Goal: Information Seeking & Learning: Learn about a topic

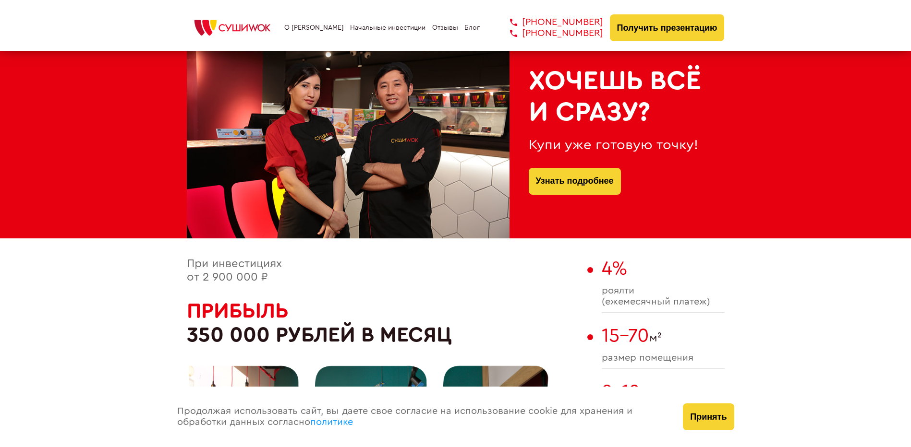
click at [76, 169] on div "Хочешь всё и сразу? Купи уже готовую точку! Узнать подробнее" at bounding box center [455, 143] width 911 height 192
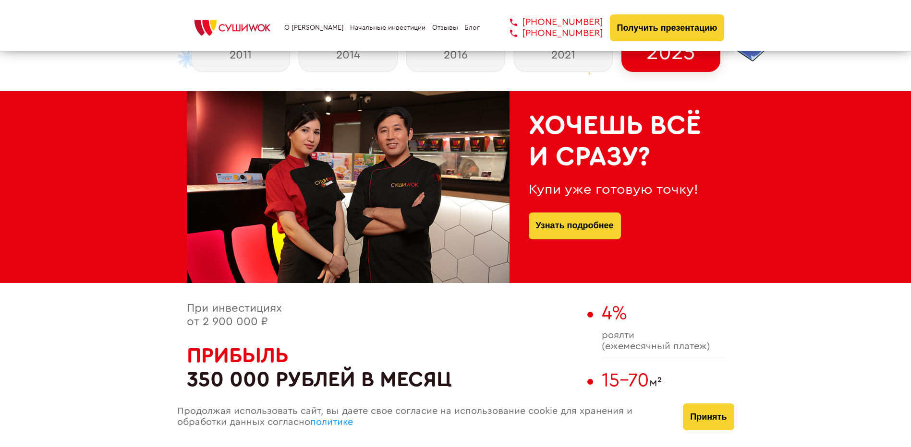
scroll to position [336, 0]
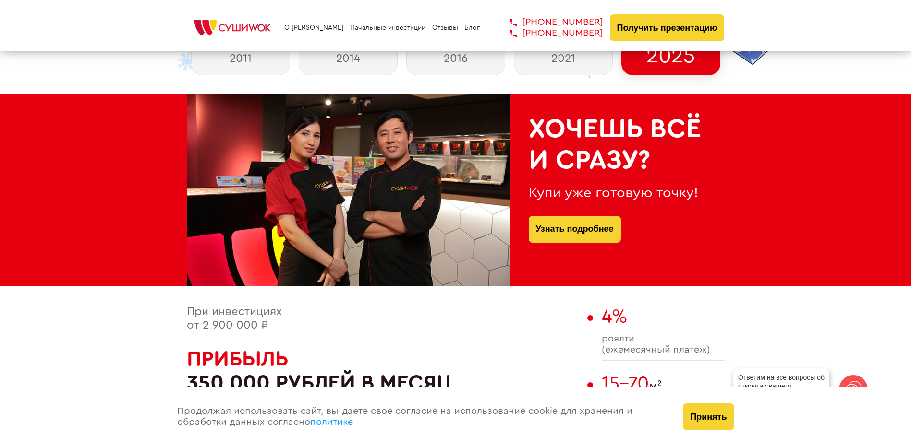
click at [683, 204] on div "Хочешь всё и сразу? Купи уже готовую точку! Узнать подробнее" at bounding box center [616, 191] width 215 height 192
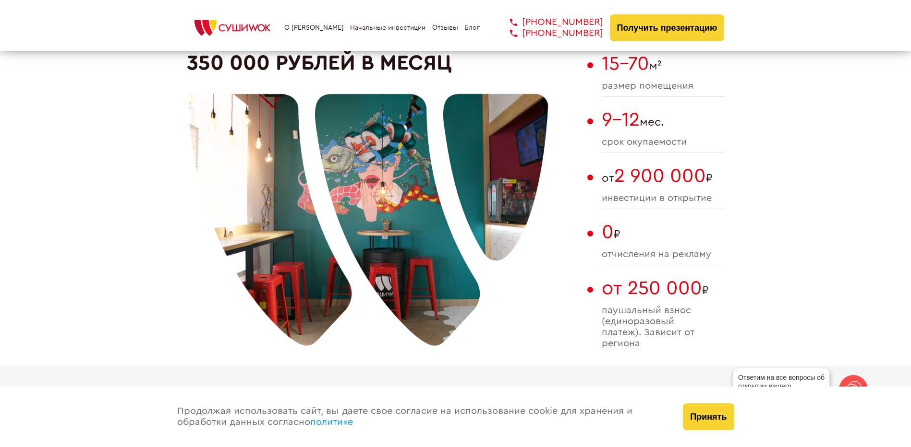
scroll to position [624, 0]
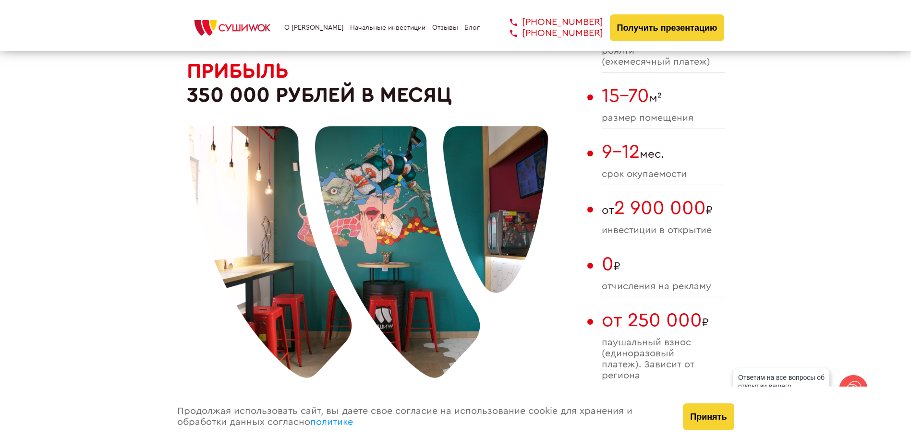
click at [344, 326] on div at bounding box center [369, 231] width 360 height 360
click at [247, 286] on div at bounding box center [369, 231] width 360 height 360
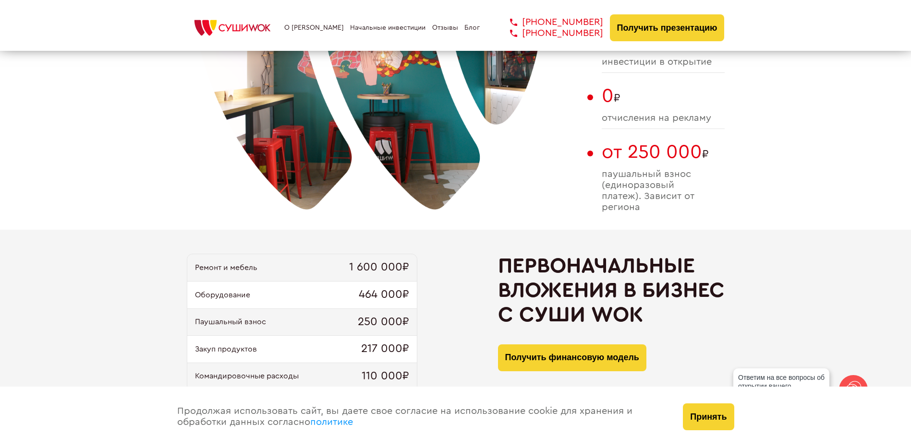
scroll to position [912, 0]
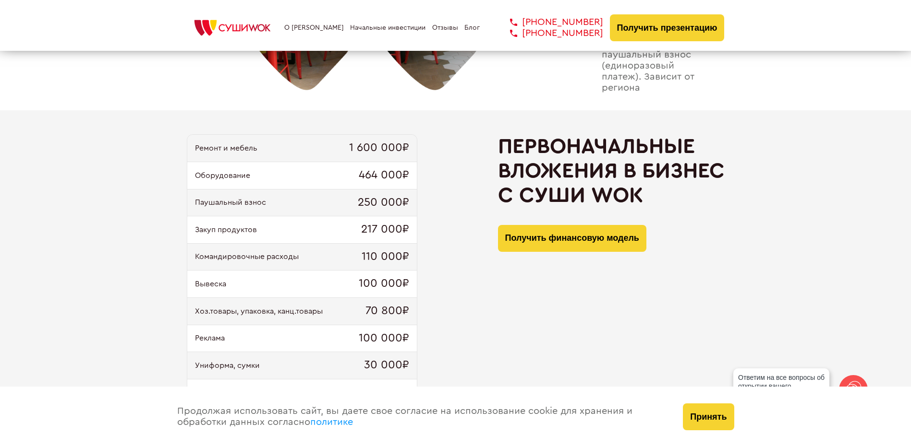
click at [152, 262] on div "Ремонт и мебель 1 600 000₽ Оборудование 464 000₽ Паушальный взнос 250 000₽ Заку…" at bounding box center [455, 276] width 911 height 332
drag, startPoint x: 349, startPoint y: 145, endPoint x: 432, endPoint y: 151, distance: 82.3
click at [432, 151] on div "Ремонт и мебель 1 600 000₽ Оборудование 464 000₽ Паушальный взнос 250 000₽ Заку…" at bounding box center [456, 276] width 538 height 284
drag, startPoint x: 432, startPoint y: 151, endPoint x: 406, endPoint y: 155, distance: 25.7
click at [406, 155] on span "1 600 000₽" at bounding box center [379, 148] width 60 height 13
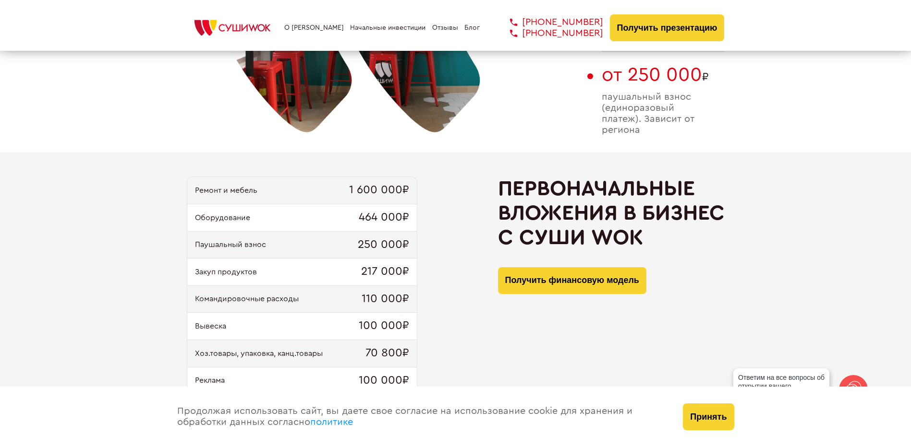
scroll to position [864, 0]
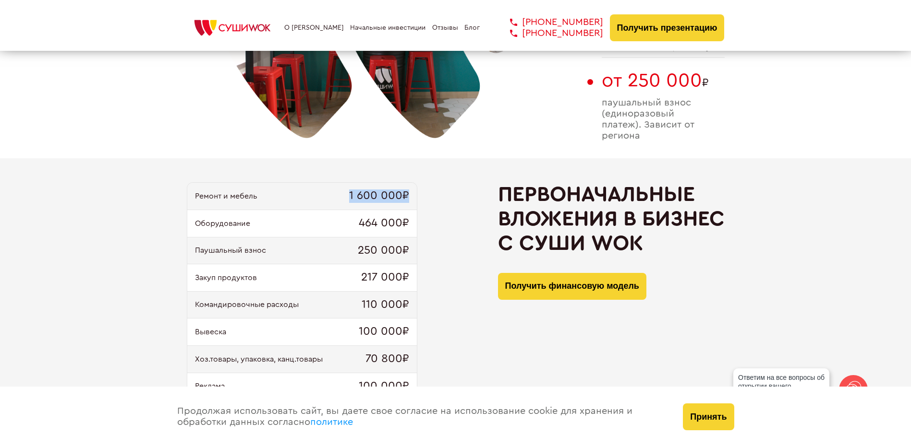
drag, startPoint x: 414, startPoint y: 193, endPoint x: 316, endPoint y: 203, distance: 97.9
click at [316, 203] on div "Ремонт и мебель 1 600 000₽" at bounding box center [301, 196] width 229 height 27
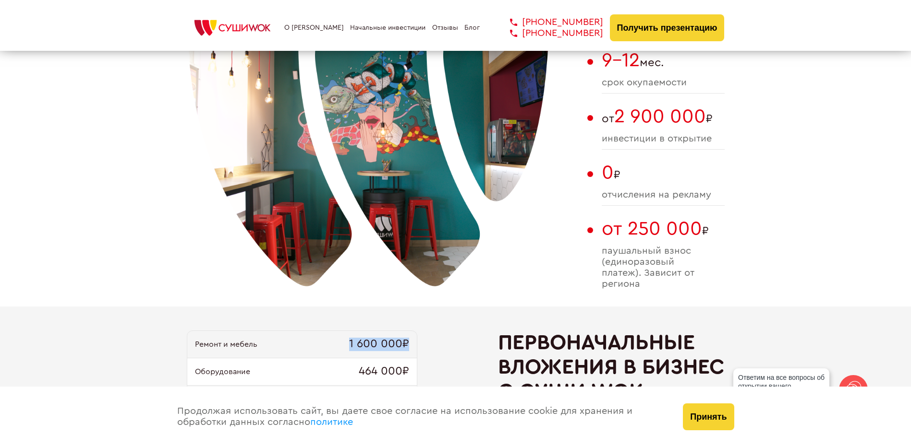
scroll to position [720, 0]
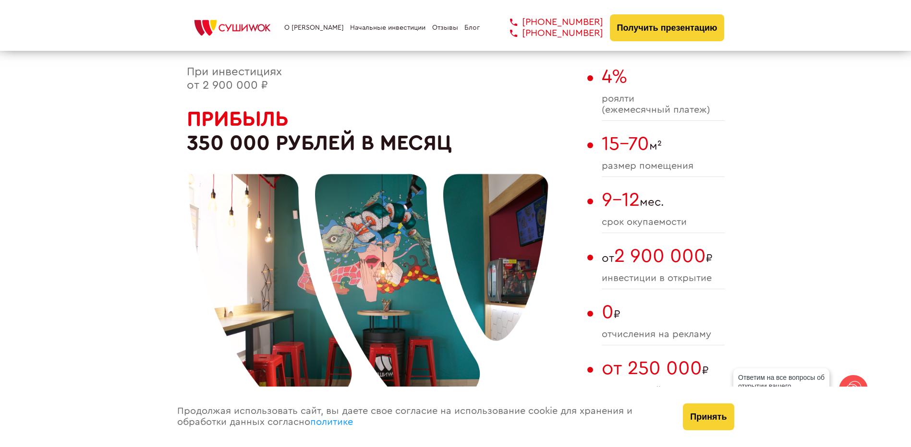
click at [553, 333] on div "При инвестициях от 2 900 000 ₽ Прибыль 350 000 рублей в месяц" at bounding box center [385, 256] width 396 height 381
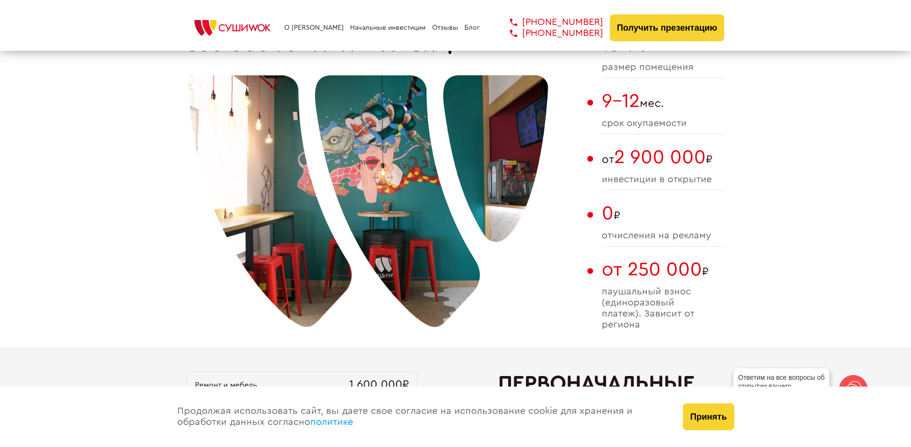
scroll to position [528, 0]
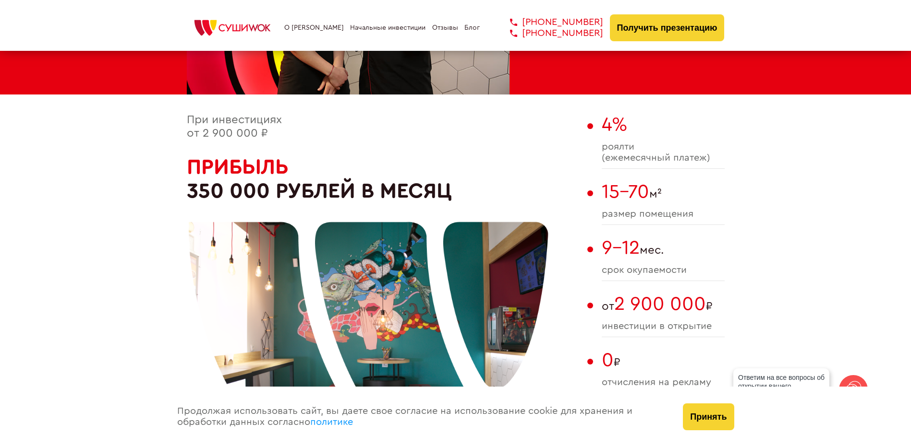
click at [590, 220] on div "При инвестициях от 2 900 000 ₽ Прибыль 350 000 рублей в месяц 4% роялти (ежемес…" at bounding box center [456, 304] width 538 height 381
click at [645, 217] on span "размер помещения" at bounding box center [662, 214] width 123 height 11
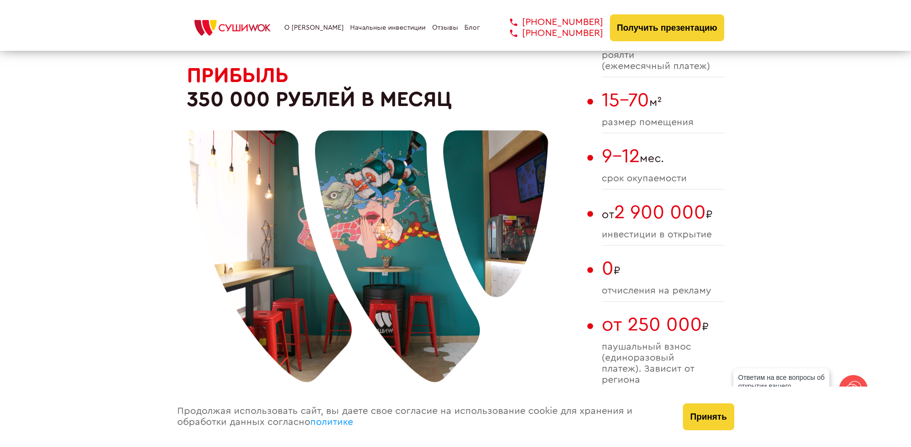
scroll to position [624, 0]
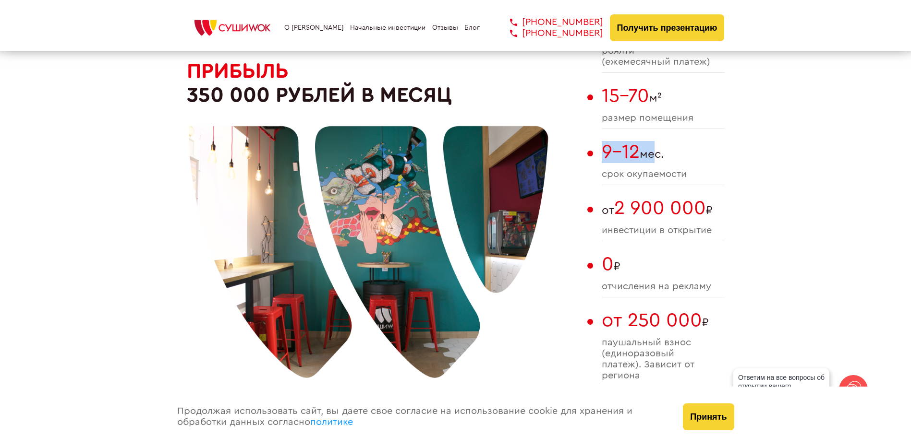
drag, startPoint x: 628, startPoint y: 154, endPoint x: 650, endPoint y: 158, distance: 21.9
click at [650, 158] on div "При инвестициях от 2 900 000 ₽ Прибыль 350 000 рублей в месяц 4% роялти (ежемес…" at bounding box center [456, 208] width 538 height 381
drag, startPoint x: 650, startPoint y: 158, endPoint x: 643, endPoint y: 176, distance: 18.8
click at [643, 176] on span "cрок окупаемости" at bounding box center [662, 174] width 123 height 11
click at [635, 181] on div "9-12 мес. cрок окупаемости" at bounding box center [662, 163] width 123 height 44
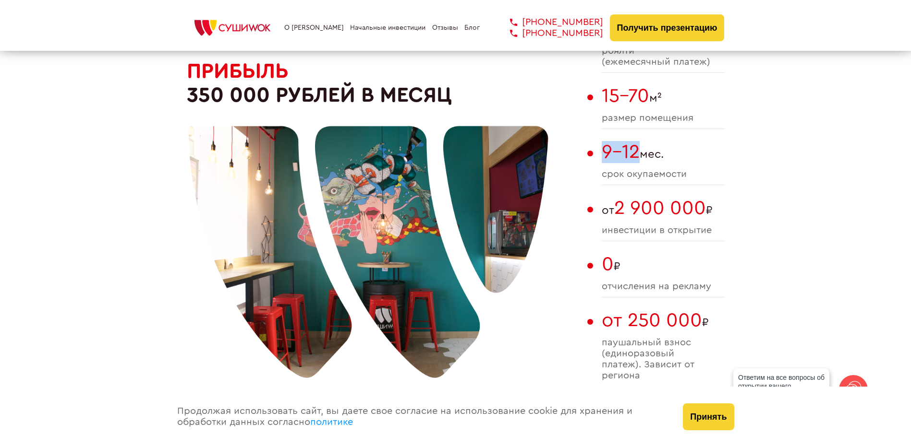
drag, startPoint x: 637, startPoint y: 158, endPoint x: 599, endPoint y: 161, distance: 37.6
click at [599, 161] on div "При инвестициях от 2 900 000 ₽ Прибыль 350 000 рублей в месяц 4% роялти (ежемес…" at bounding box center [456, 208] width 538 height 381
drag, startPoint x: 599, startPoint y: 161, endPoint x: 622, endPoint y: 209, distance: 53.0
click at [622, 209] on span "2 900 000" at bounding box center [660, 208] width 92 height 19
drag, startPoint x: 619, startPoint y: 211, endPoint x: 702, endPoint y: 217, distance: 83.3
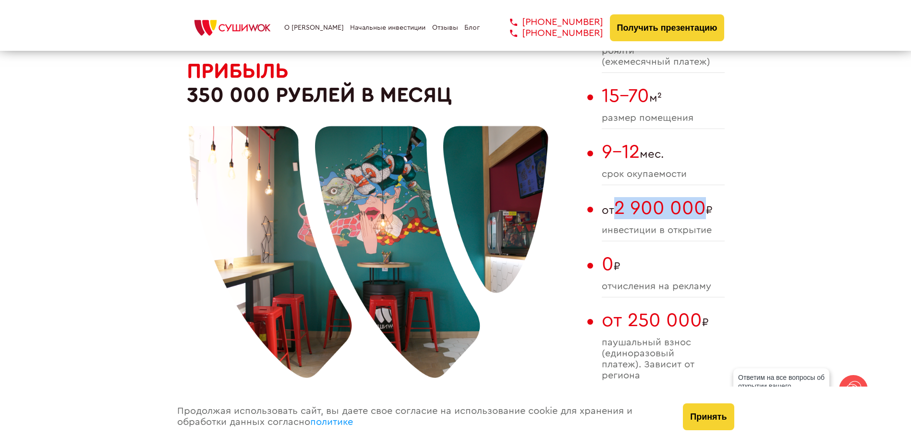
click at [702, 217] on span "2 900 000" at bounding box center [660, 208] width 92 height 19
click at [626, 232] on span "инвестиции в открытие" at bounding box center [662, 230] width 123 height 11
drag, startPoint x: 602, startPoint y: 153, endPoint x: 635, endPoint y: 153, distance: 32.2
click at [635, 153] on span "9-12" at bounding box center [620, 152] width 38 height 19
click at [241, 87] on div at bounding box center [369, 231] width 360 height 360
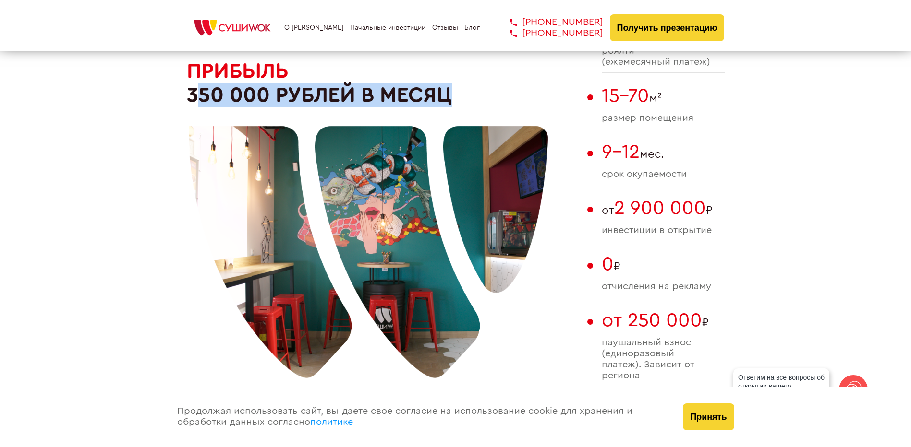
drag, startPoint x: 258, startPoint y: 99, endPoint x: 155, endPoint y: 90, distance: 103.2
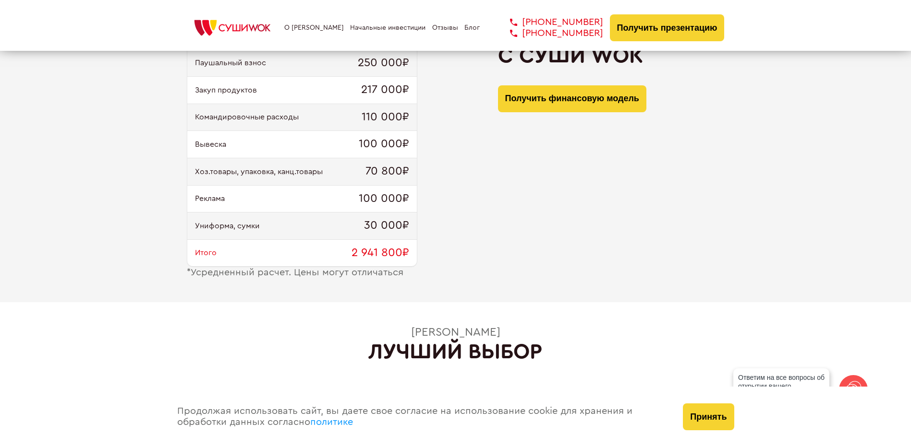
scroll to position [1056, 0]
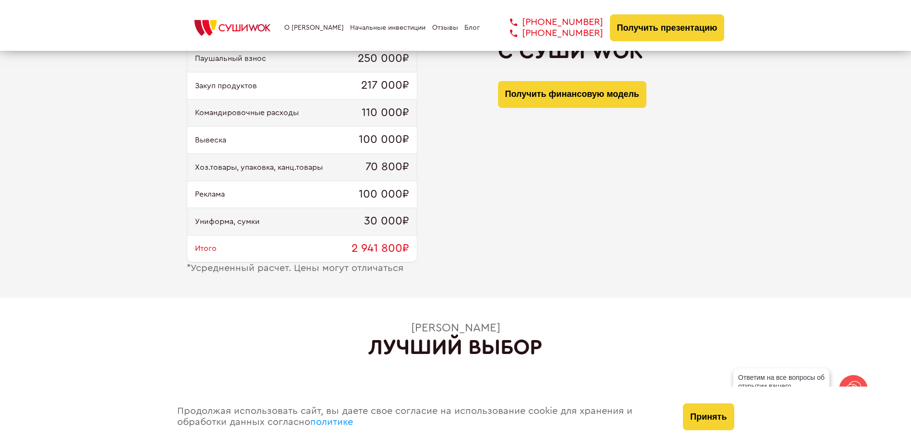
click at [269, 271] on div "* Усредненный расчет. Цены могут отличаться" at bounding box center [302, 268] width 230 height 11
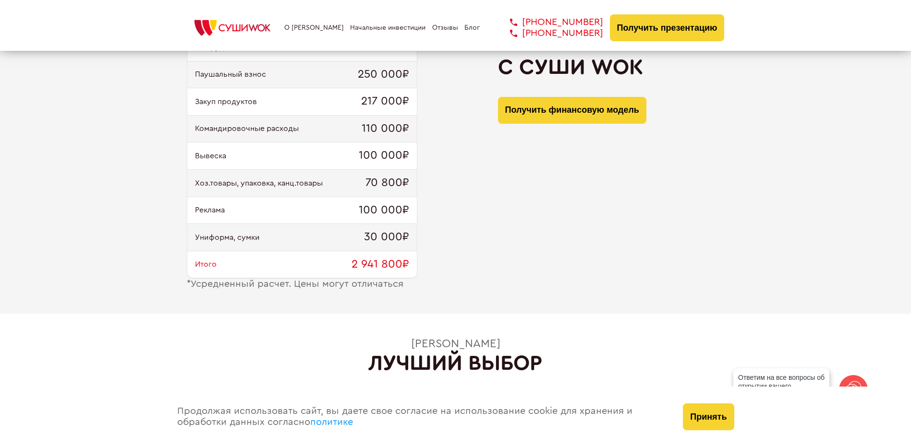
scroll to position [1008, 0]
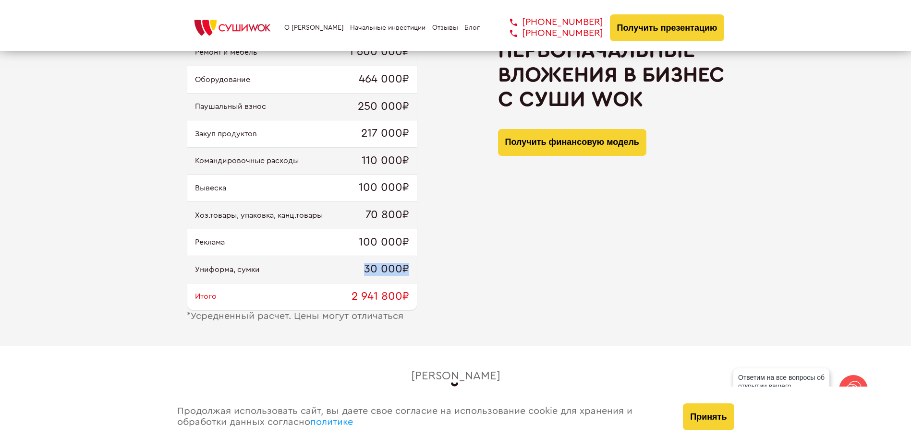
drag, startPoint x: 365, startPoint y: 273, endPoint x: 425, endPoint y: 270, distance: 60.6
click at [425, 270] on div "Ремонт и мебель 1 600 000₽ Оборудование 464 000₽ Паушальный взнос 250 000₽ Заку…" at bounding box center [456, 180] width 538 height 284
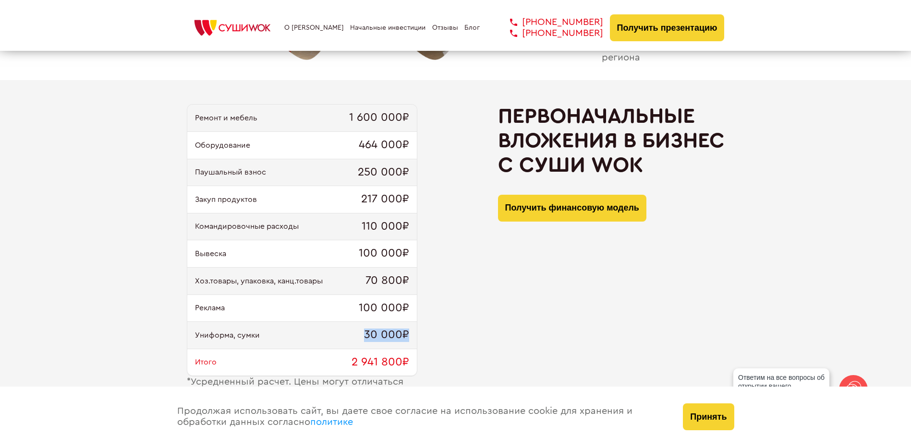
scroll to position [912, 0]
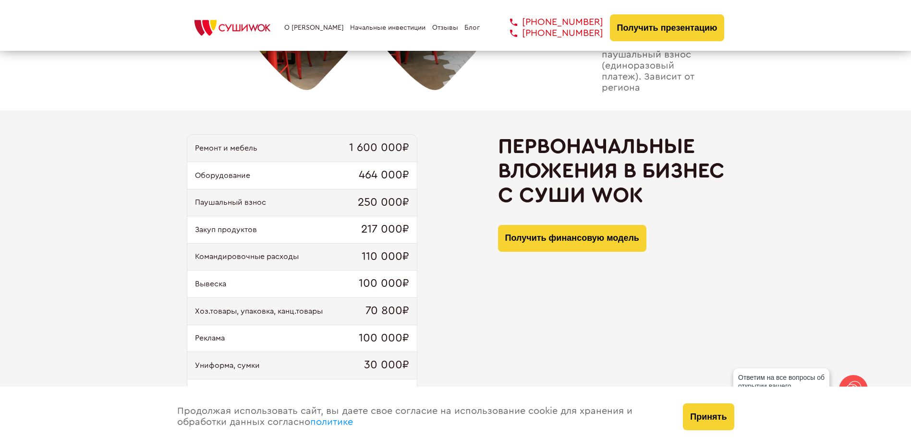
drag, startPoint x: 411, startPoint y: 337, endPoint x: 395, endPoint y: 342, distance: 17.6
click at [408, 337] on div "Реклама 100 000₽" at bounding box center [301, 338] width 229 height 27
drag, startPoint x: 409, startPoint y: 335, endPoint x: 333, endPoint y: 326, distance: 75.9
click at [333, 326] on div "Реклама 100 000₽" at bounding box center [301, 338] width 229 height 27
drag, startPoint x: 333, startPoint y: 326, endPoint x: 425, endPoint y: 338, distance: 92.9
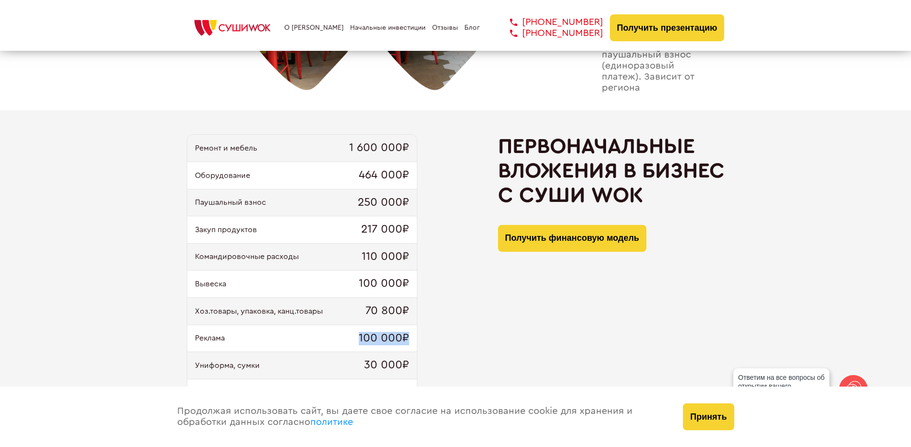
click at [425, 338] on div "Ремонт и мебель 1 600 000₽ Оборудование 464 000₽ Паушальный взнос 250 000₽ Заку…" at bounding box center [456, 276] width 538 height 284
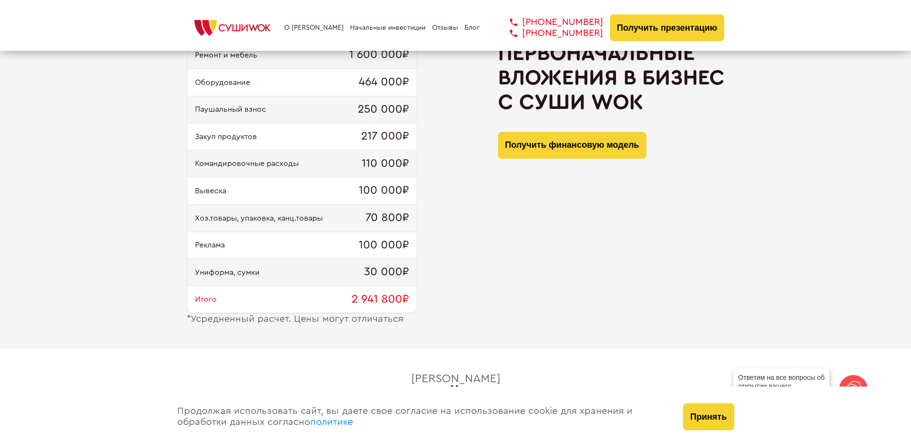
scroll to position [1008, 0]
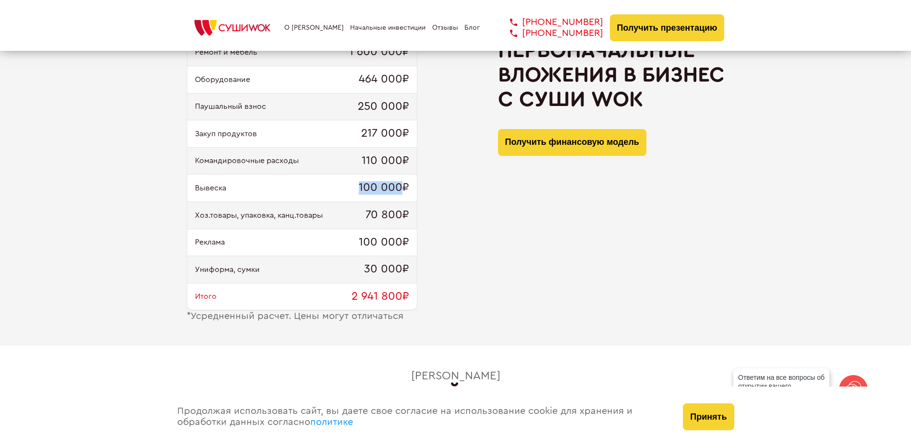
drag, startPoint x: 355, startPoint y: 186, endPoint x: 402, endPoint y: 191, distance: 46.9
click at [402, 191] on div "Вывеска 100 000₽" at bounding box center [301, 188] width 229 height 27
drag, startPoint x: 402, startPoint y: 191, endPoint x: 415, endPoint y: 192, distance: 13.5
click at [415, 192] on div "Вывеска 100 000₽" at bounding box center [301, 188] width 229 height 27
drag, startPoint x: 407, startPoint y: 190, endPoint x: 357, endPoint y: 184, distance: 50.7
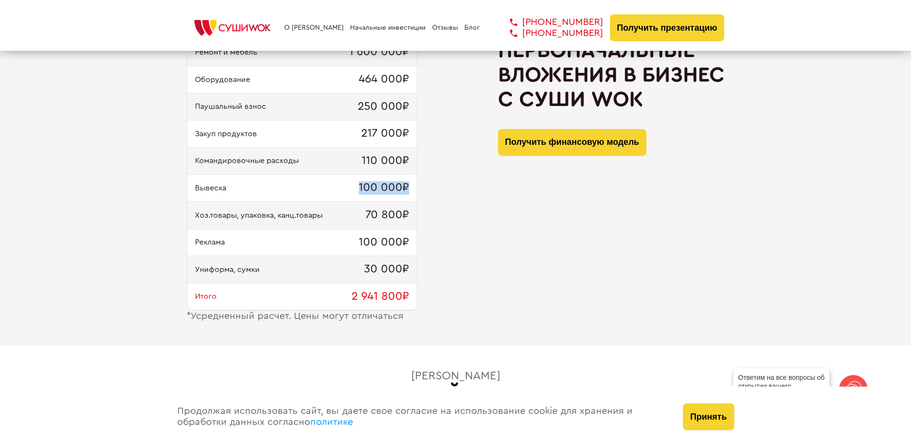
click at [357, 184] on div "Вывеска 100 000₽" at bounding box center [301, 188] width 229 height 27
drag, startPoint x: 357, startPoint y: 184, endPoint x: 373, endPoint y: 190, distance: 17.3
click at [374, 191] on span "100 000₽" at bounding box center [384, 187] width 50 height 13
click at [369, 188] on span "100 000₽" at bounding box center [384, 187] width 50 height 13
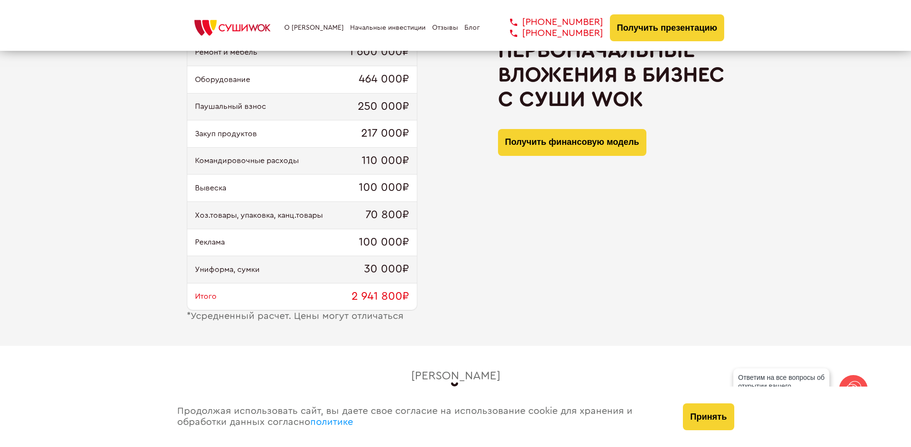
drag, startPoint x: 369, startPoint y: 188, endPoint x: 389, endPoint y: 189, distance: 20.2
click at [389, 189] on span "100 000₽" at bounding box center [384, 187] width 50 height 13
click at [389, 188] on span "100 000₽" at bounding box center [384, 187] width 50 height 13
drag, startPoint x: 389, startPoint y: 188, endPoint x: 407, endPoint y: 192, distance: 18.2
click at [407, 192] on span "100 000₽" at bounding box center [384, 187] width 50 height 13
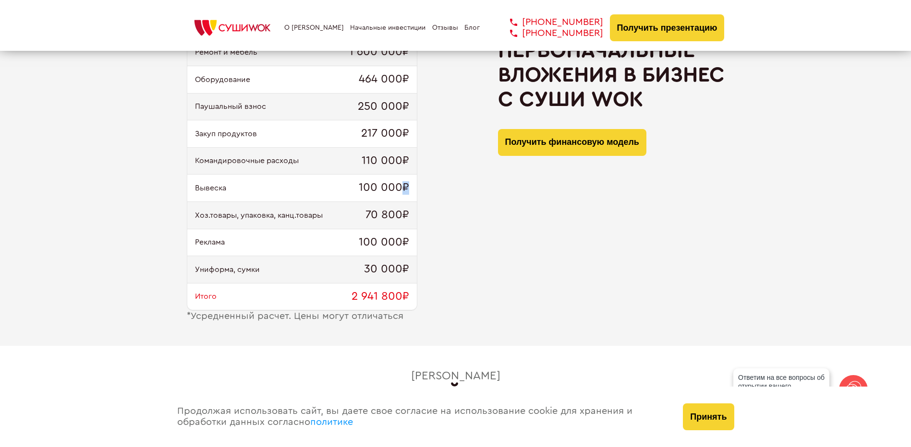
drag, startPoint x: 403, startPoint y: 189, endPoint x: 416, endPoint y: 190, distance: 13.0
click at [416, 190] on div "Вывеска 100 000₽" at bounding box center [301, 188] width 229 height 27
click at [417, 188] on div "Ремонт и мебель 1 600 000₽ Оборудование 464 000₽ Паушальный взнос 250 000₽ Заку…" at bounding box center [302, 174] width 230 height 273
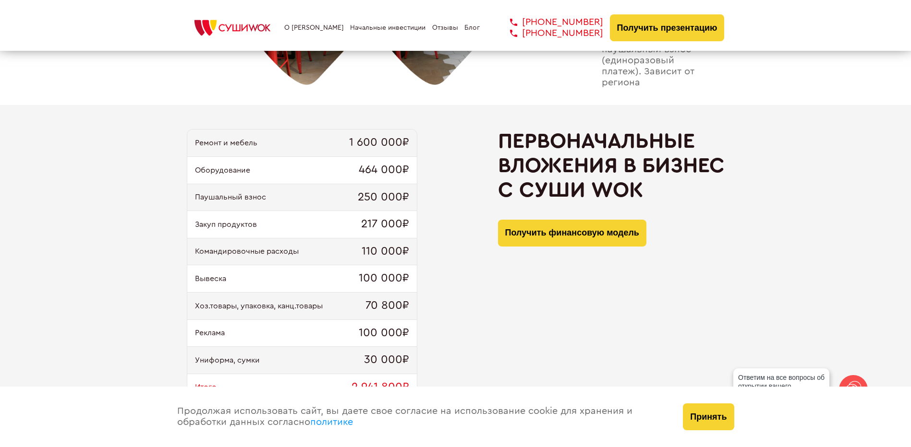
scroll to position [912, 0]
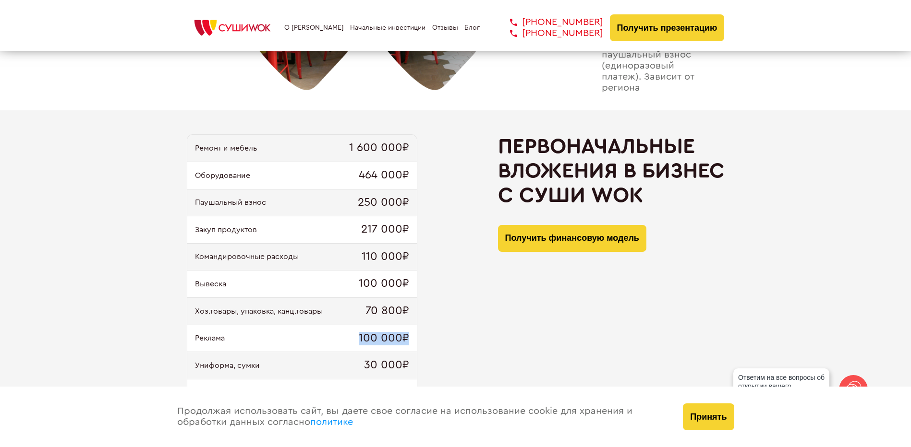
drag, startPoint x: 356, startPoint y: 335, endPoint x: 436, endPoint y: 343, distance: 80.6
click at [436, 343] on div "Ремонт и мебель 1 600 000₽ Оборудование 464 000₽ Паушальный взнос 250 000₽ Заку…" at bounding box center [456, 276] width 538 height 284
drag, startPoint x: 436, startPoint y: 343, endPoint x: 372, endPoint y: 322, distance: 68.3
click at [392, 334] on span "100 000₽" at bounding box center [384, 338] width 50 height 13
drag, startPoint x: 359, startPoint y: 281, endPoint x: 414, endPoint y: 292, distance: 55.8
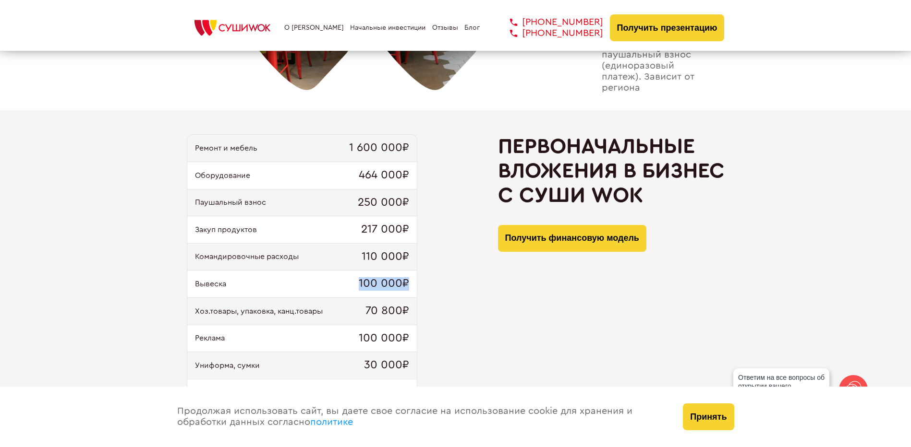
click at [414, 292] on div "Вывеска 100 000₽" at bounding box center [301, 284] width 229 height 27
drag, startPoint x: 414, startPoint y: 292, endPoint x: 399, endPoint y: 289, distance: 14.8
click at [403, 290] on span "100 000₽" at bounding box center [384, 283] width 50 height 13
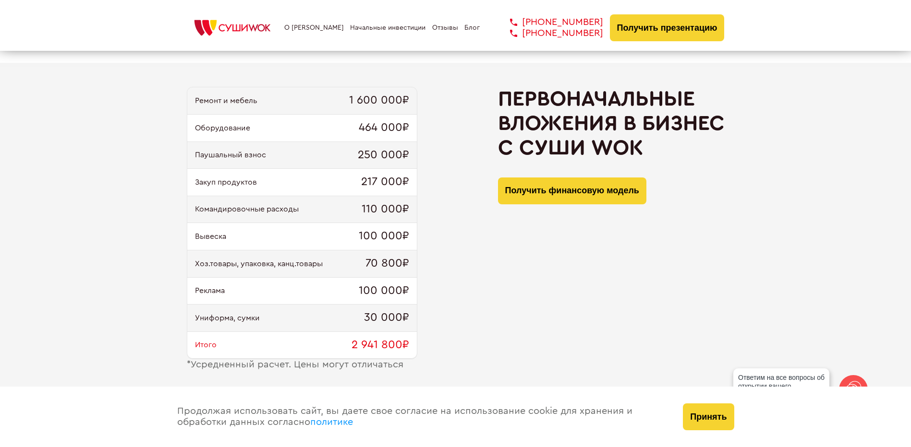
scroll to position [960, 0]
drag, startPoint x: 360, startPoint y: 234, endPoint x: 440, endPoint y: 241, distance: 80.5
click at [440, 241] on div "Ремонт и мебель 1 600 000₽ Оборудование 464 000₽ Паушальный взнос 250 000₽ Заку…" at bounding box center [456, 228] width 538 height 284
click at [434, 244] on div "Ремонт и мебель 1 600 000₽ Оборудование 464 000₽ Паушальный взнос 250 000₽ Заку…" at bounding box center [456, 228] width 538 height 284
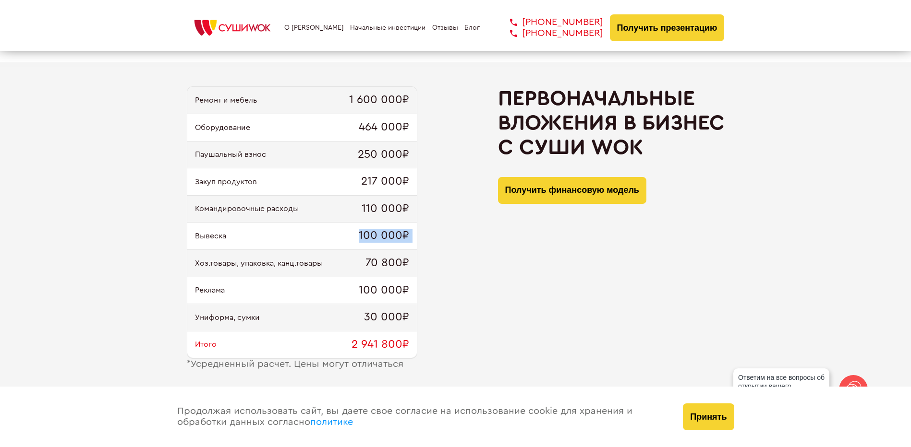
click at [434, 244] on div "Ремонт и мебель 1 600 000₽ Оборудование 464 000₽ Паушальный взнос 250 000₽ Заку…" at bounding box center [456, 228] width 538 height 284
drag, startPoint x: 434, startPoint y: 244, endPoint x: 419, endPoint y: 235, distance: 18.3
click at [419, 235] on div "Ремонт и мебель 1 600 000₽ Оборудование 464 000₽ Паушальный взнос 250 000₽ Заку…" at bounding box center [456, 228] width 538 height 284
drag, startPoint x: 408, startPoint y: 238, endPoint x: 343, endPoint y: 239, distance: 64.3
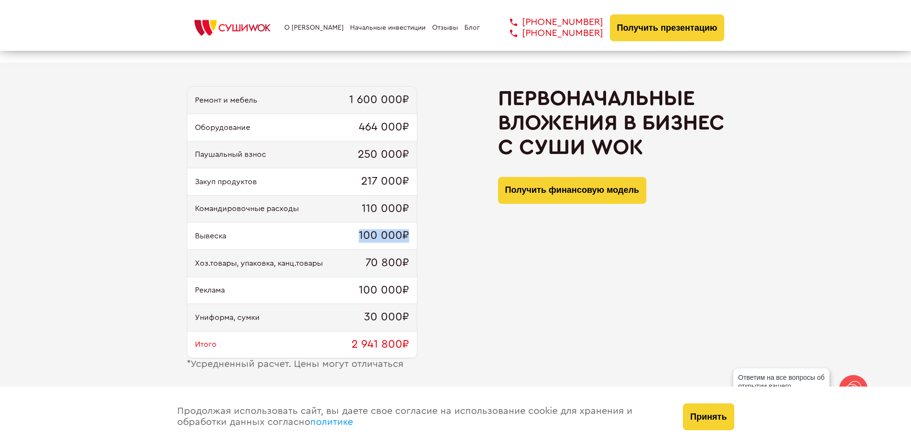
click at [343, 239] on div "Вывеска 100 000₽" at bounding box center [301, 236] width 229 height 27
drag, startPoint x: 343, startPoint y: 239, endPoint x: 333, endPoint y: 241, distance: 10.5
click at [333, 241] on div "Вывеска 100 000₽" at bounding box center [301, 236] width 229 height 27
click at [334, 241] on div "Вывеска 100 000₽" at bounding box center [301, 236] width 229 height 27
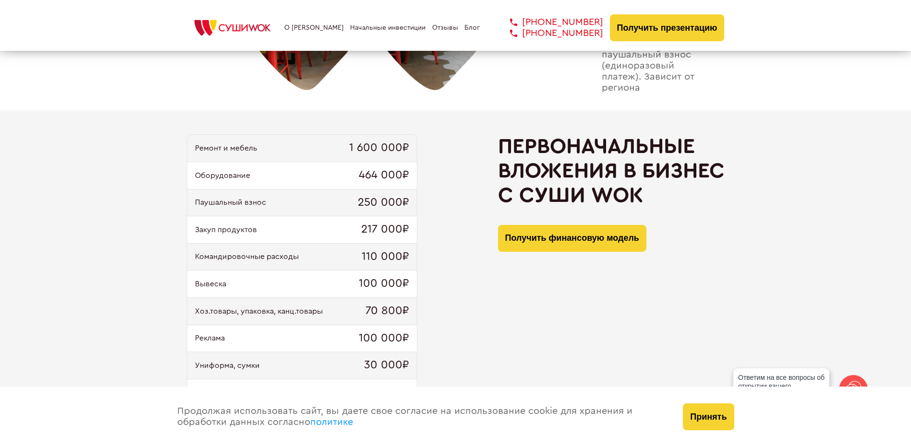
click at [302, 257] on div "Командировочные расходы 110 000₽" at bounding box center [301, 257] width 229 height 27
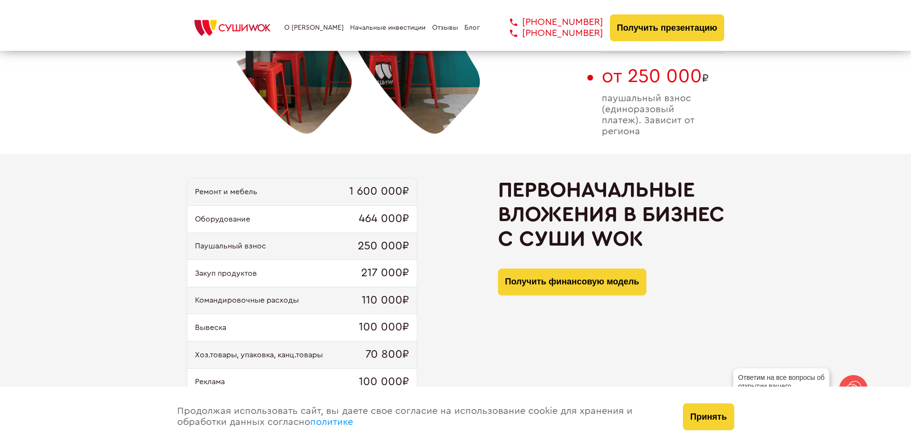
scroll to position [864, 0]
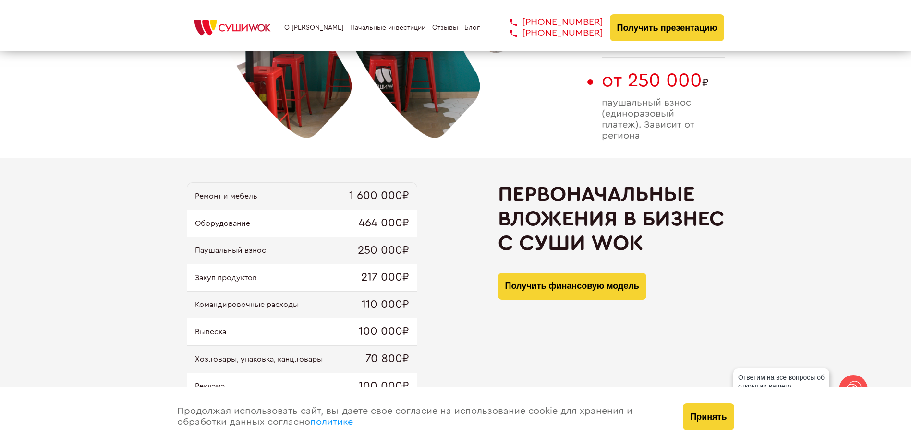
click at [369, 308] on span "110 000₽" at bounding box center [385, 305] width 48 height 13
drag, startPoint x: 369, startPoint y: 308, endPoint x: 387, endPoint y: 307, distance: 17.8
click at [387, 307] on span "110 000₽" at bounding box center [385, 305] width 48 height 13
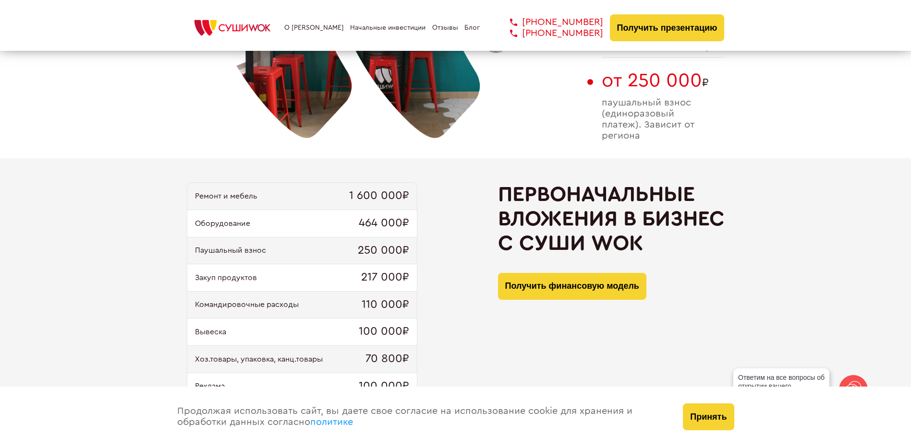
drag, startPoint x: 387, startPoint y: 307, endPoint x: 373, endPoint y: 308, distance: 14.0
click at [373, 308] on span "110 000₽" at bounding box center [385, 305] width 48 height 13
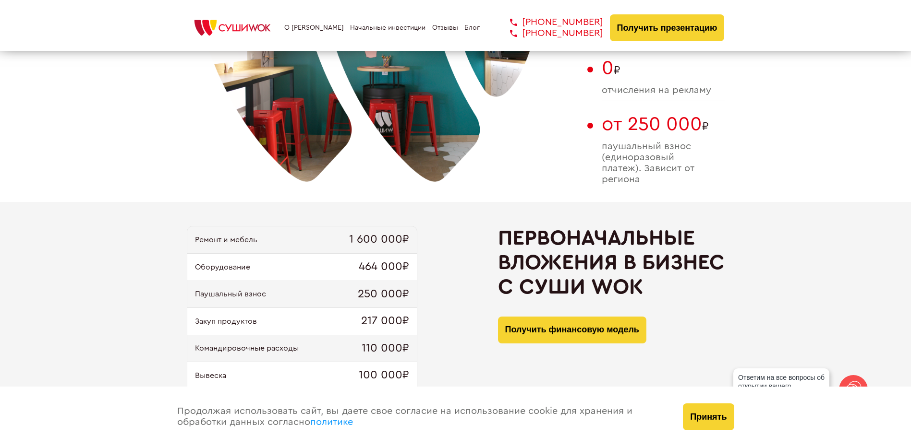
scroll to position [816, 0]
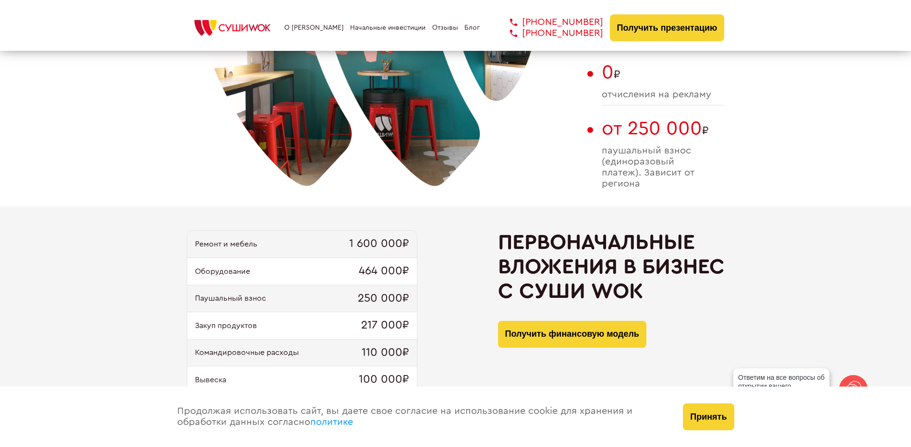
click at [366, 323] on span "217 000₽" at bounding box center [385, 325] width 48 height 13
drag, startPoint x: 366, startPoint y: 323, endPoint x: 390, endPoint y: 323, distance: 23.5
click at [390, 323] on span "217 000₽" at bounding box center [385, 325] width 48 height 13
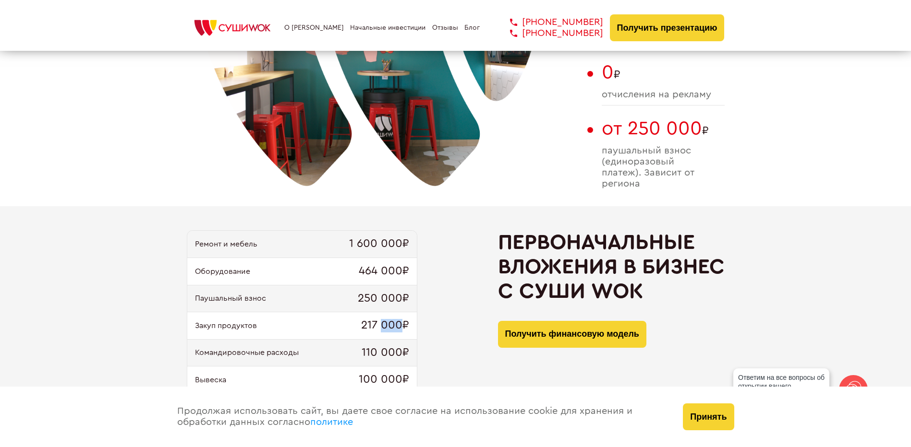
drag, startPoint x: 390, startPoint y: 323, endPoint x: 383, endPoint y: 325, distance: 7.5
click at [383, 325] on span "217 000₽" at bounding box center [385, 325] width 48 height 13
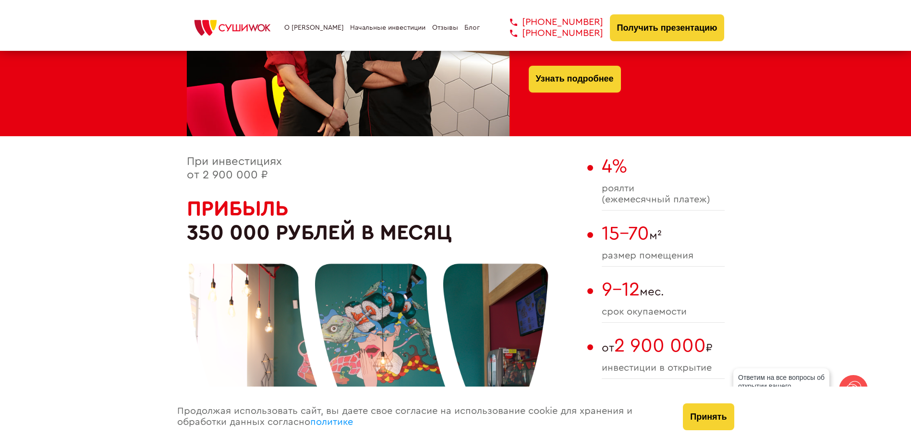
scroll to position [624, 0]
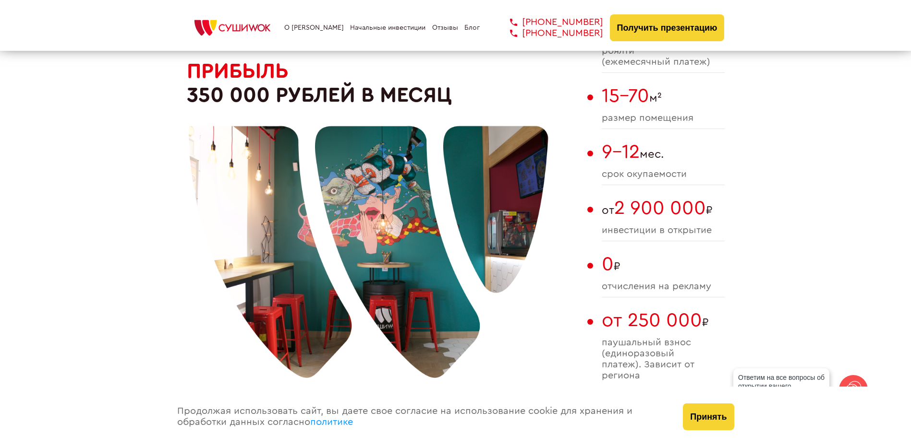
click at [400, 305] on div at bounding box center [369, 231] width 360 height 360
click at [476, 318] on div at bounding box center [369, 231] width 360 height 360
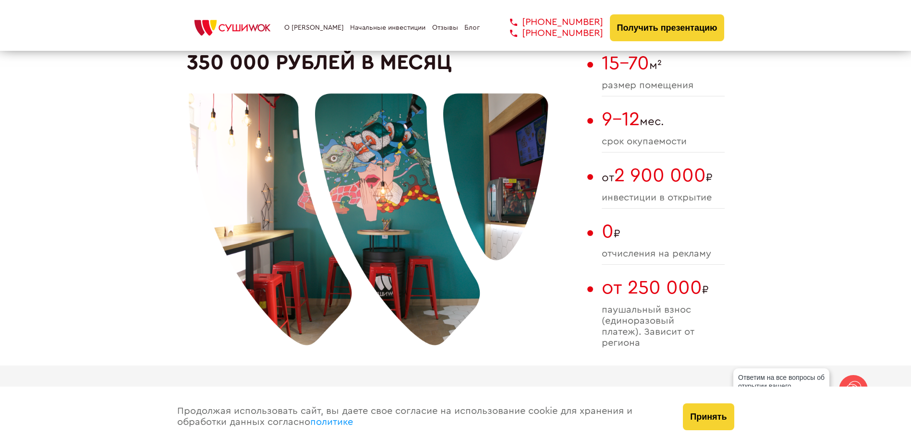
scroll to position [672, 0]
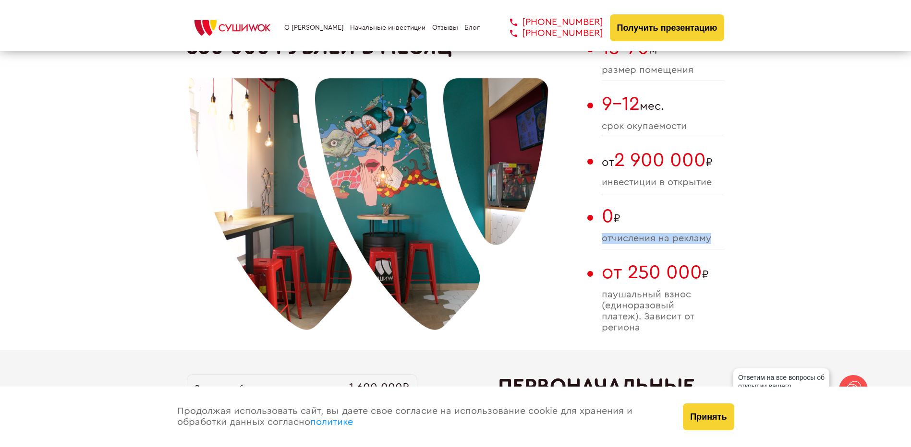
drag, startPoint x: 601, startPoint y: 237, endPoint x: 732, endPoint y: 242, distance: 130.7
drag, startPoint x: 732, startPoint y: 242, endPoint x: 721, endPoint y: 241, distance: 10.7
click at [721, 241] on span "отчисления на рекламу" at bounding box center [662, 238] width 123 height 11
drag, startPoint x: 717, startPoint y: 242, endPoint x: 598, endPoint y: 242, distance: 119.5
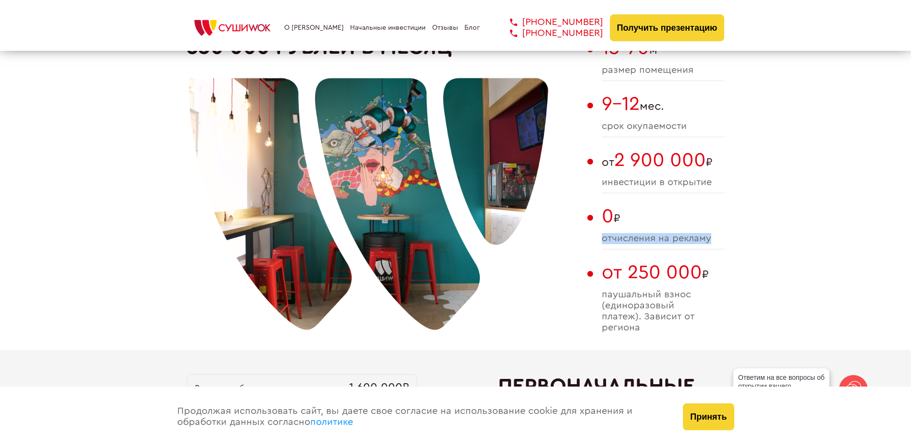
click at [598, 242] on div "При инвестициях от 2 900 000 ₽ Прибыль 350 000 рублей в месяц 4% роялти (ежемес…" at bounding box center [456, 160] width 538 height 381
drag, startPoint x: 598, startPoint y: 242, endPoint x: 648, endPoint y: 253, distance: 51.2
click at [648, 253] on div "4% роялти (ежемесячный платеж) 15-70 м² размер помещения 9-12 мес. cрок окупаем…" at bounding box center [662, 160] width 123 height 381
click at [685, 326] on span "паушальный взнос (единоразовый платеж). Зависит от региона" at bounding box center [662, 311] width 123 height 44
click at [640, 331] on span "паушальный взнос (единоразовый платеж). Зависит от региона" at bounding box center [662, 311] width 123 height 44
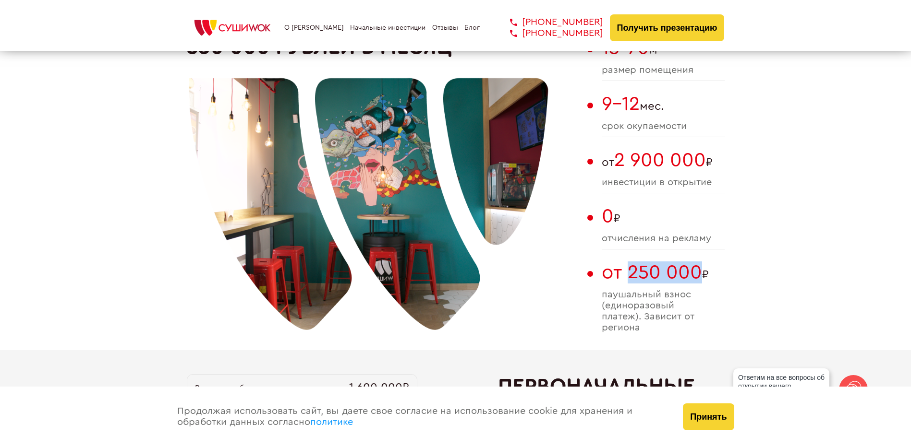
drag, startPoint x: 630, startPoint y: 273, endPoint x: 701, endPoint y: 274, distance: 71.5
click at [701, 274] on span "от 250 000 ₽" at bounding box center [662, 273] width 123 height 22
drag, startPoint x: 701, startPoint y: 274, endPoint x: 710, endPoint y: 299, distance: 26.4
click at [710, 299] on span "паушальный взнос (единоразовый платеж). Зависит от региона" at bounding box center [662, 311] width 123 height 44
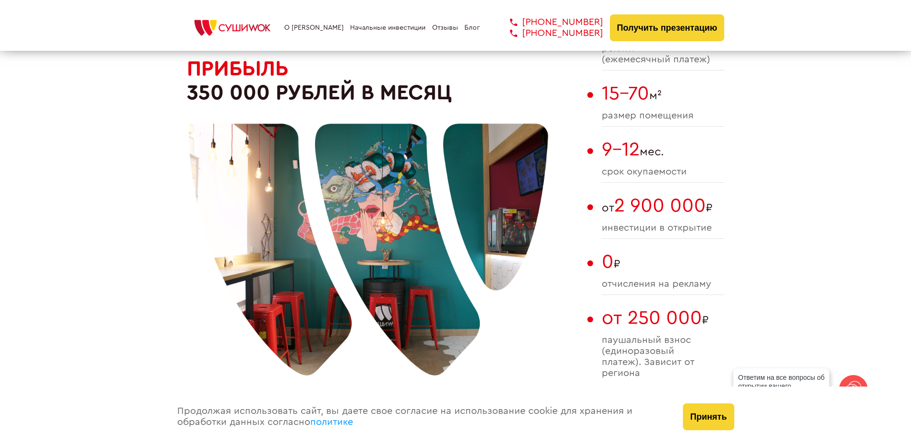
scroll to position [624, 0]
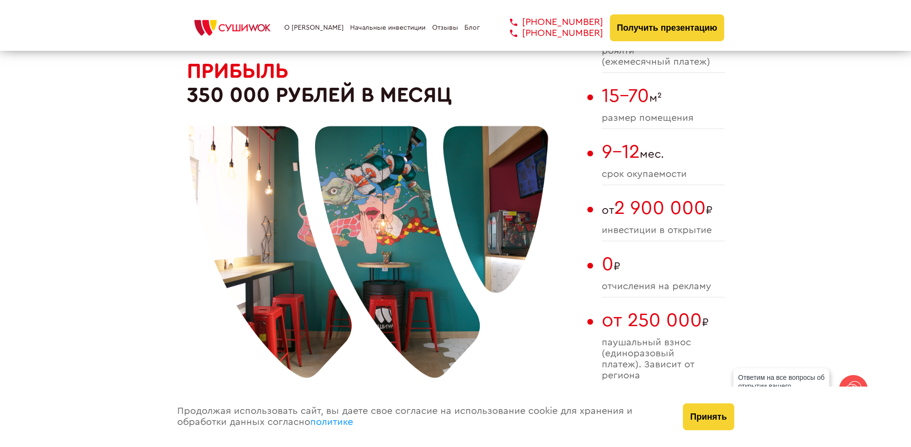
click at [700, 317] on span "от 250 000" at bounding box center [651, 320] width 100 height 19
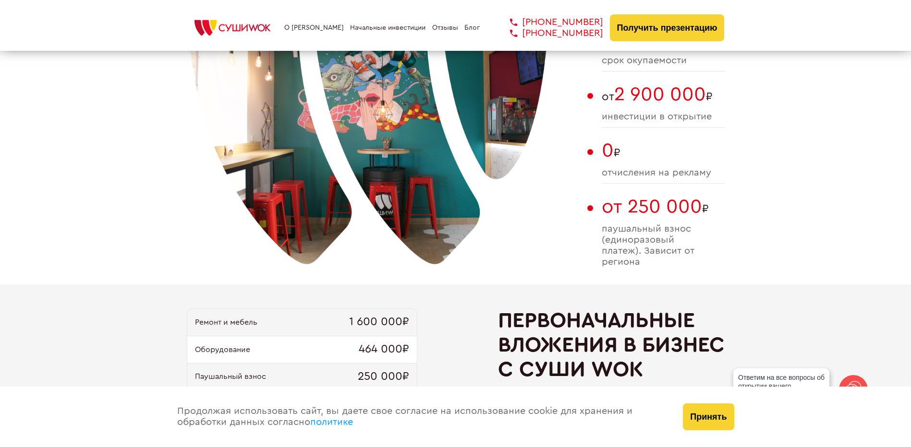
scroll to position [768, 0]
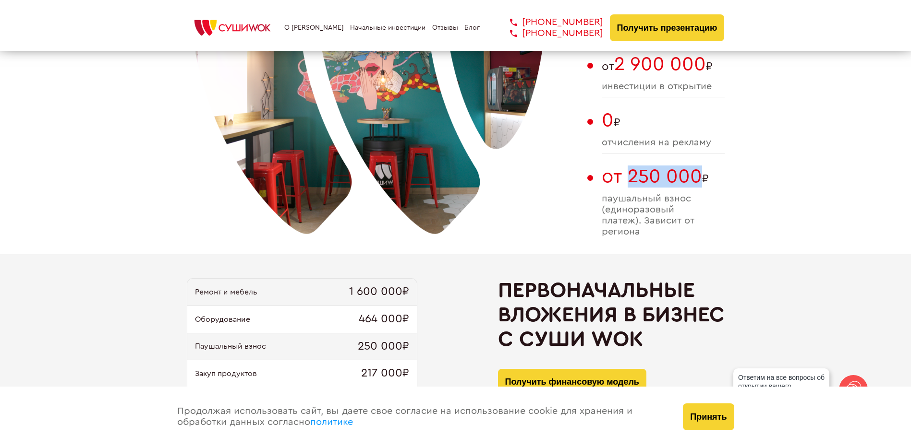
drag, startPoint x: 629, startPoint y: 177, endPoint x: 698, endPoint y: 184, distance: 69.6
click at [698, 184] on span "от 250 000" at bounding box center [651, 176] width 100 height 19
drag, startPoint x: 698, startPoint y: 184, endPoint x: 704, endPoint y: 227, distance: 42.6
click at [719, 227] on span "паушальный взнос (единоразовый платеж). Зависит от региона" at bounding box center [662, 215] width 123 height 44
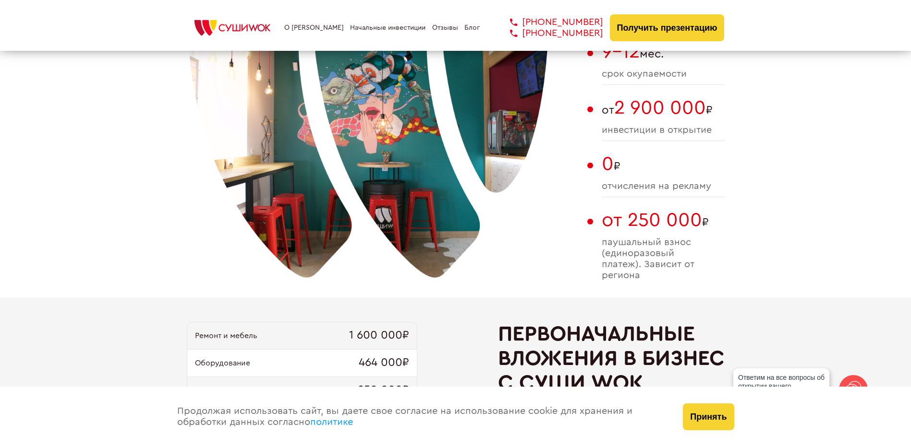
scroll to position [720, 0]
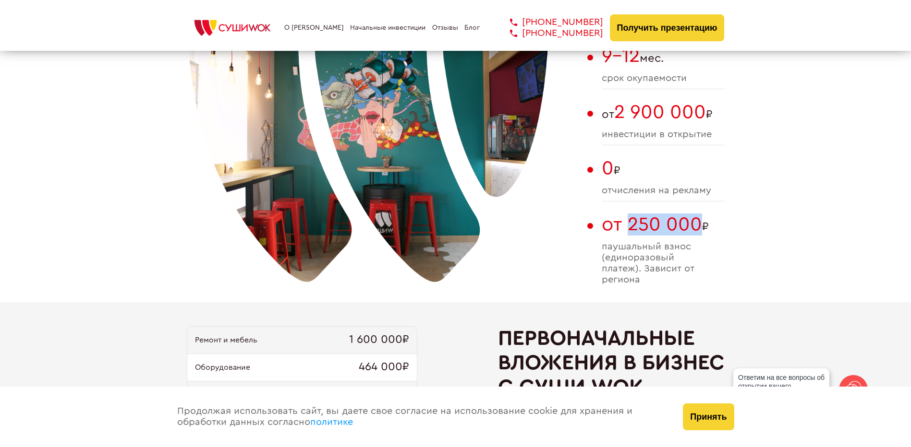
drag, startPoint x: 630, startPoint y: 223, endPoint x: 698, endPoint y: 227, distance: 67.8
click at [698, 227] on span "от 250 000" at bounding box center [651, 224] width 100 height 19
drag, startPoint x: 698, startPoint y: 227, endPoint x: 727, endPoint y: 253, distance: 39.4
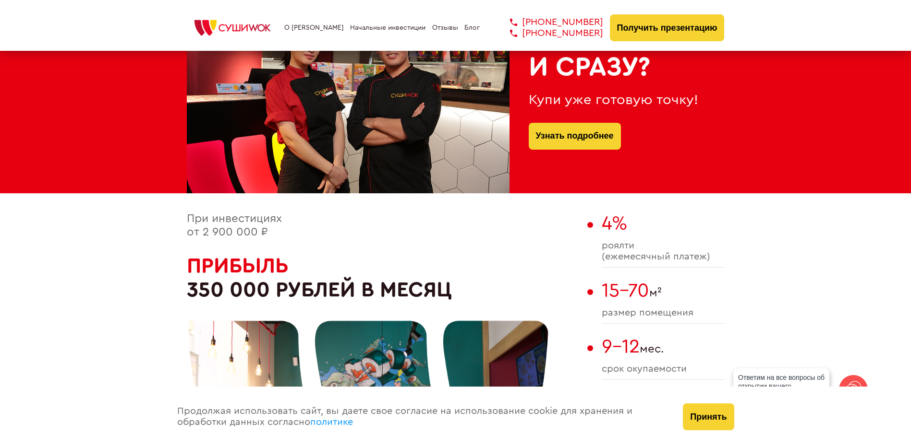
scroll to position [432, 0]
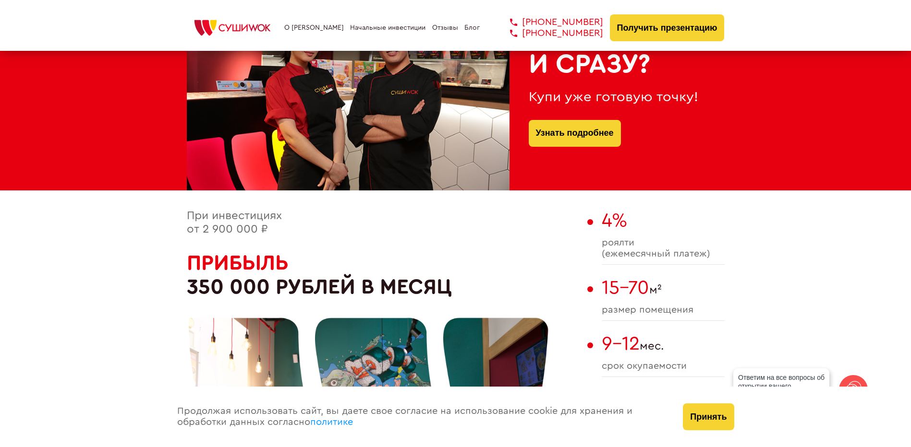
click at [696, 276] on div "4% роялти (ежемесячный платеж) 15-70 м² размер помещения 9-12 мес. cрок окупаем…" at bounding box center [662, 400] width 123 height 381
click at [674, 303] on div "15-70 м² размер помещения" at bounding box center [662, 299] width 123 height 44
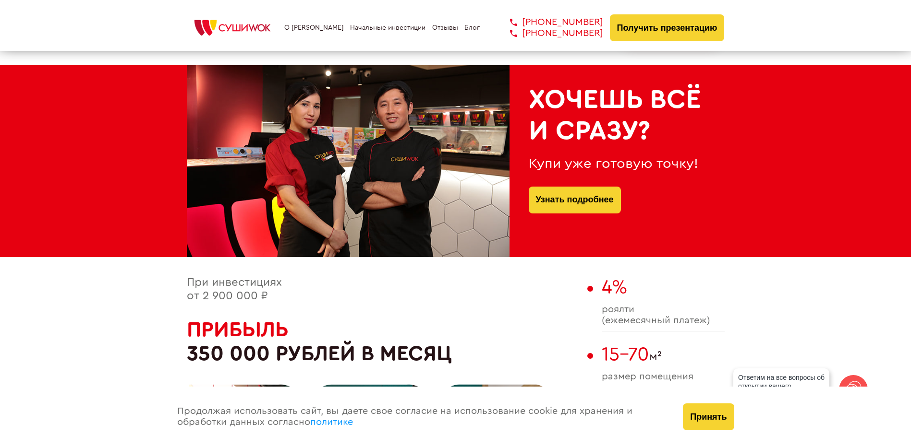
scroll to position [384, 0]
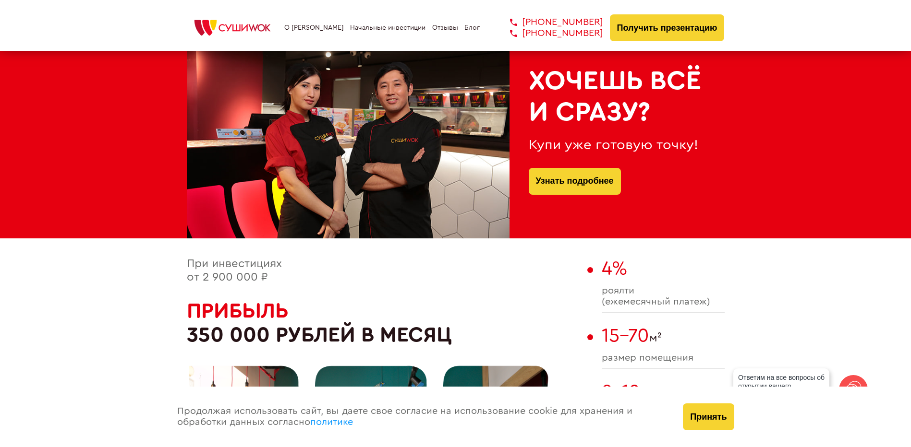
click at [378, 267] on div "При инвестициях от 2 900 000 ₽ Прибыль 350 000 рублей в месяц" at bounding box center [385, 448] width 396 height 381
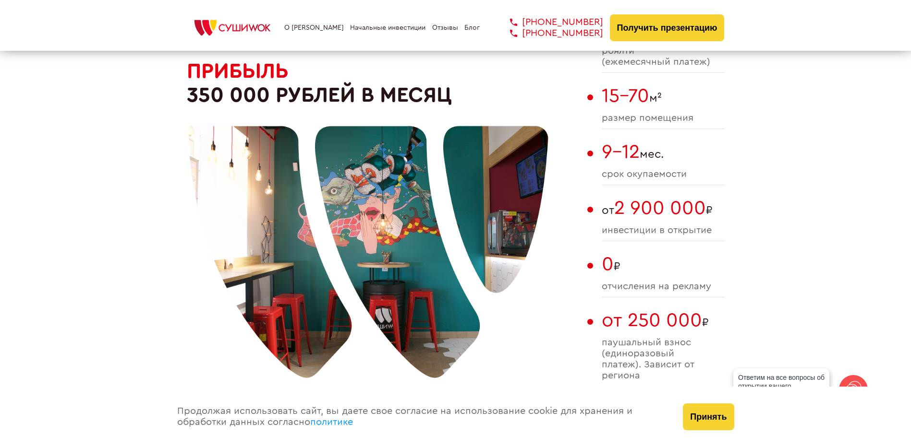
click at [324, 284] on div at bounding box center [369, 231] width 360 height 360
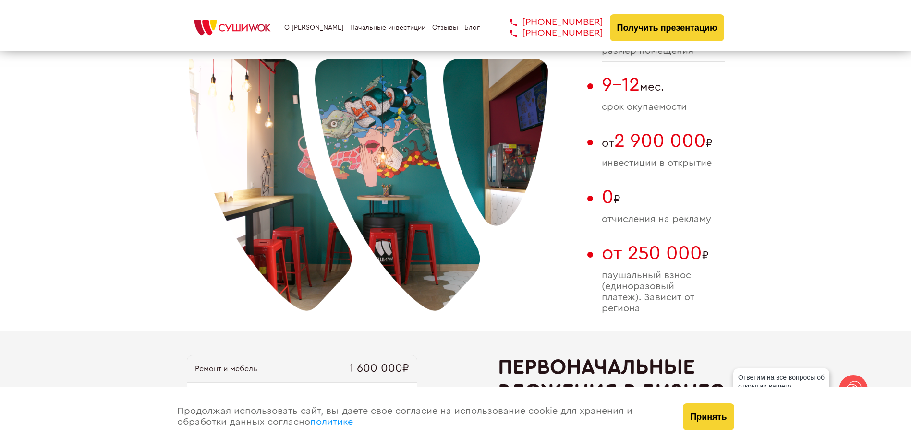
scroll to position [720, 0]
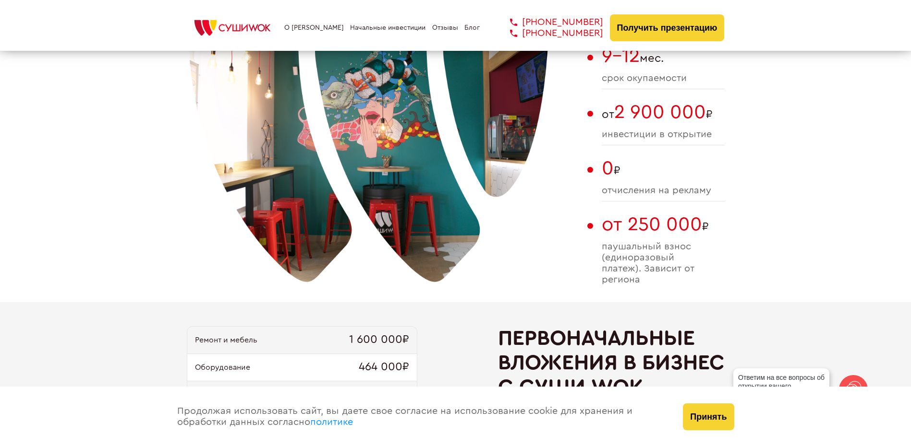
drag, startPoint x: 324, startPoint y: 306, endPoint x: 319, endPoint y: 313, distance: 7.9
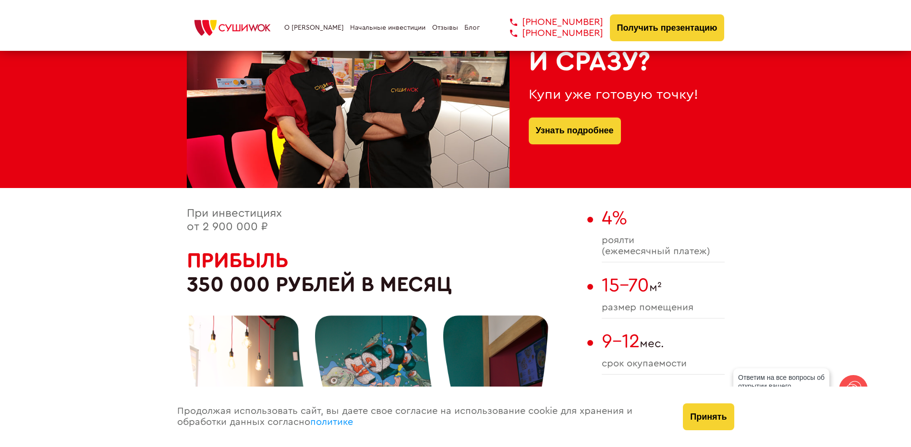
scroll to position [432, 0]
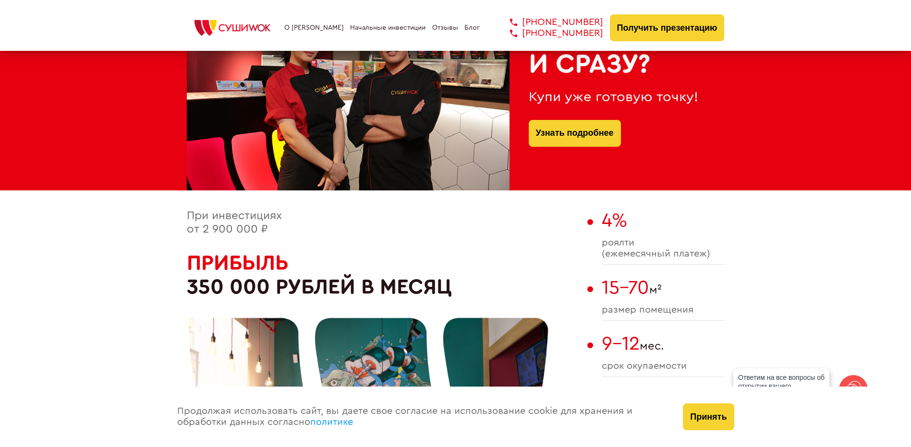
click at [319, 312] on div at bounding box center [369, 423] width 360 height 360
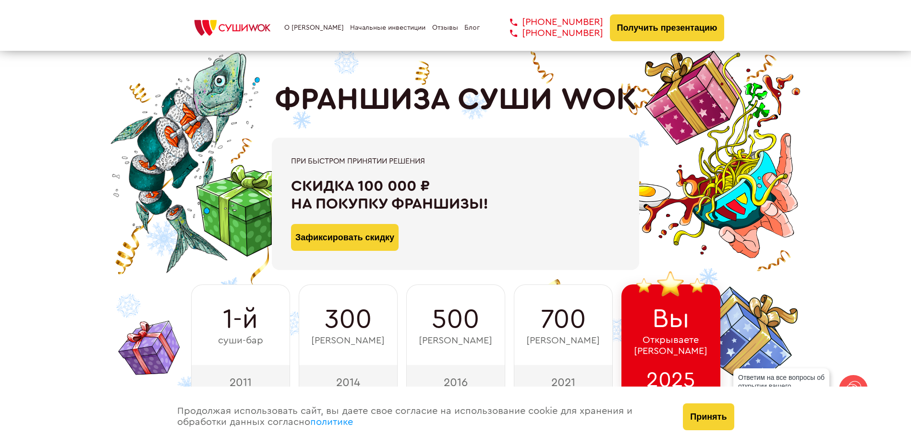
scroll to position [0, 0]
